Goal: Task Accomplishment & Management: Complete application form

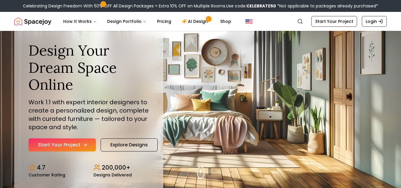
click at [71, 144] on link "Start Your Project" at bounding box center [62, 144] width 67 height 13
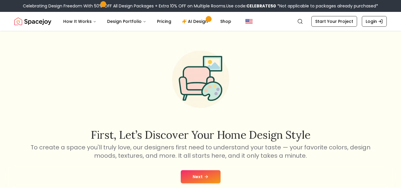
scroll to position [21, 0]
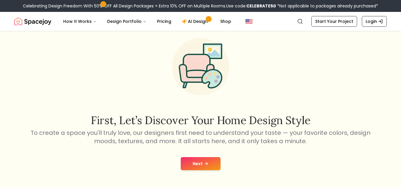
click at [199, 165] on button "Next" at bounding box center [201, 163] width 40 height 13
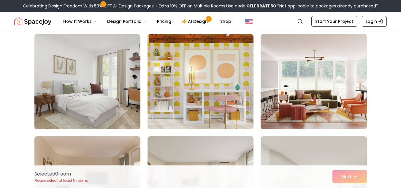
scroll to position [150, 0]
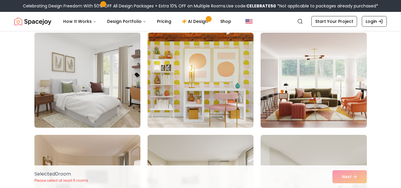
click at [109, 88] on img at bounding box center [87, 80] width 111 height 100
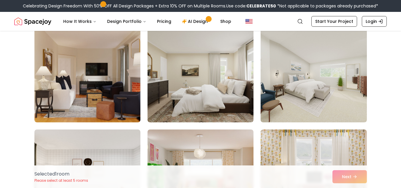
scroll to position [260, 0]
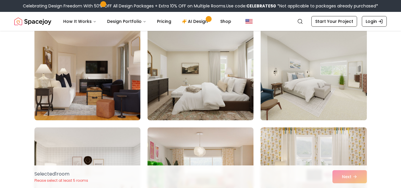
click at [324, 100] on img at bounding box center [313, 73] width 111 height 100
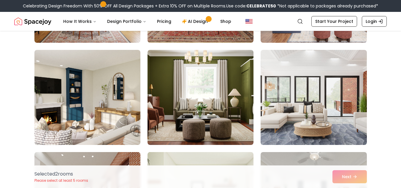
scroll to position [521, 0]
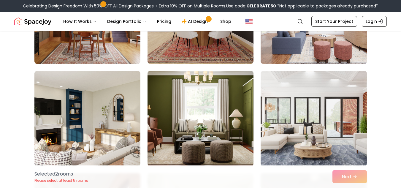
click at [195, 126] on img at bounding box center [200, 119] width 111 height 100
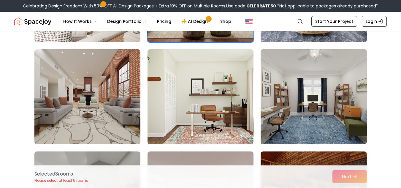
scroll to position [642, 0]
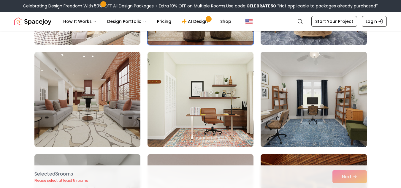
click at [325, 128] on img at bounding box center [313, 100] width 111 height 100
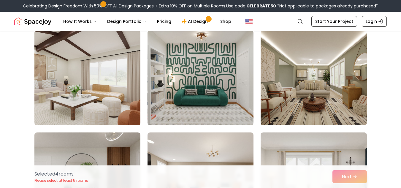
scroll to position [1459, 0]
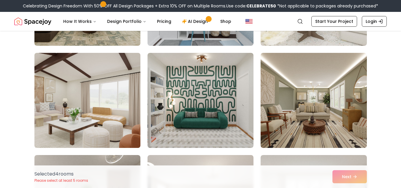
click at [86, 124] on img at bounding box center [87, 100] width 111 height 100
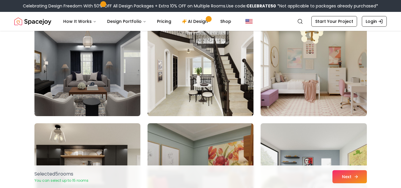
click at [365, 174] on button "Next" at bounding box center [350, 176] width 34 height 13
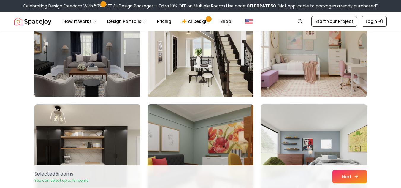
scroll to position [2001, 0]
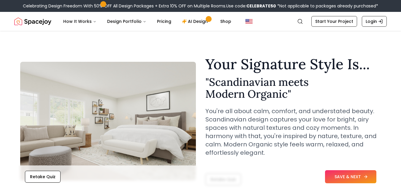
click at [364, 178] on icon at bounding box center [366, 176] width 5 height 5
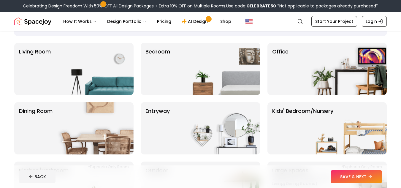
scroll to position [38, 0]
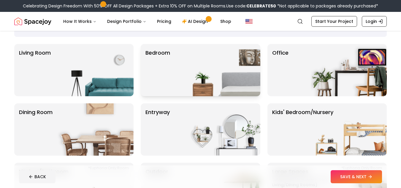
click at [189, 64] on img at bounding box center [222, 70] width 76 height 52
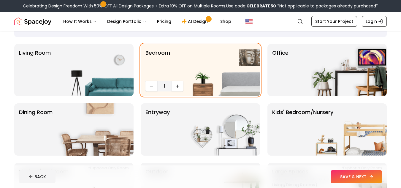
click at [362, 177] on button "SAVE & NEXT" at bounding box center [356, 176] width 51 height 13
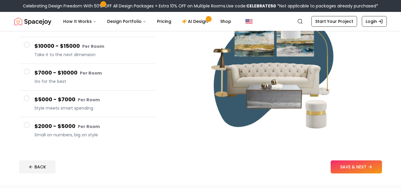
scroll to position [81, 0]
